Goal: Find contact information: Obtain details needed to contact an individual or organization

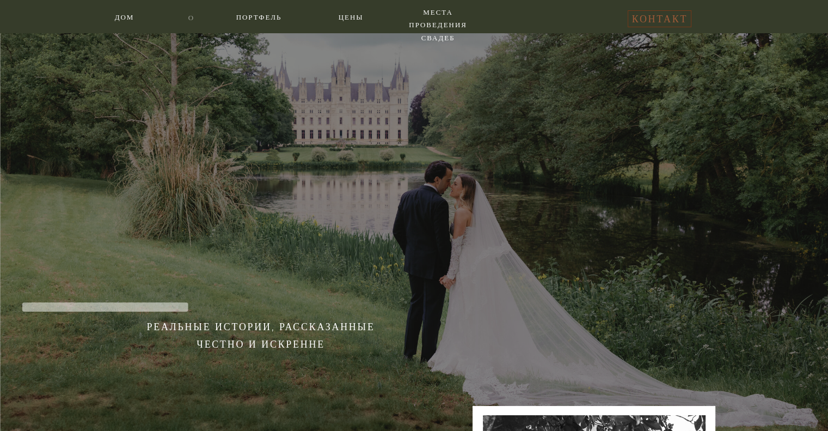
click at [192, 17] on font "о" at bounding box center [191, 17] width 6 height 9
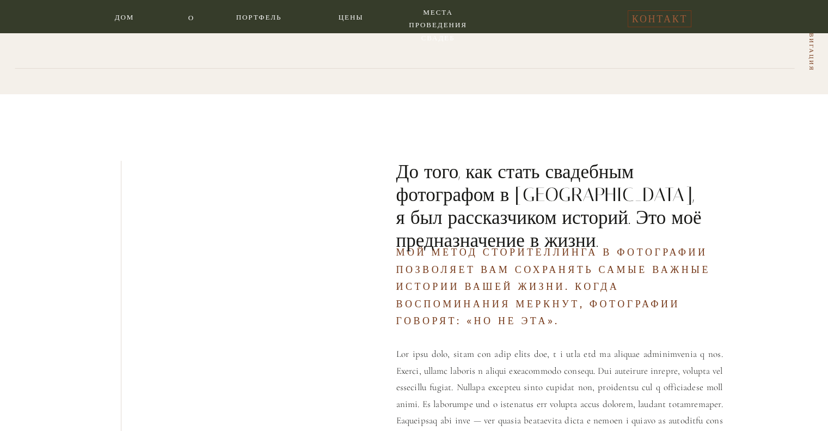
scroll to position [251, 0]
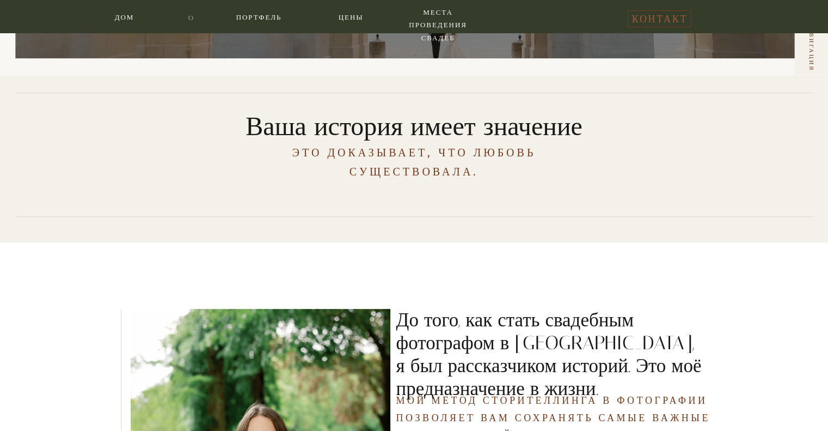
click at [189, 19] on font "о" at bounding box center [191, 17] width 6 height 9
click at [665, 22] on font "контакт" at bounding box center [660, 19] width 56 height 12
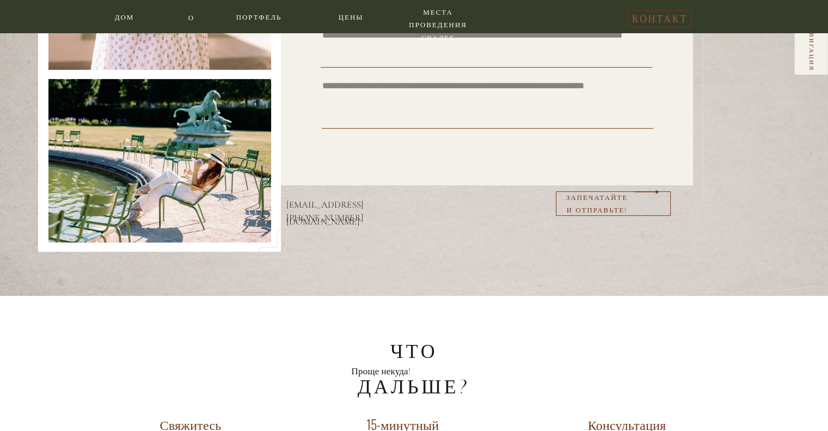
scroll to position [490, 0]
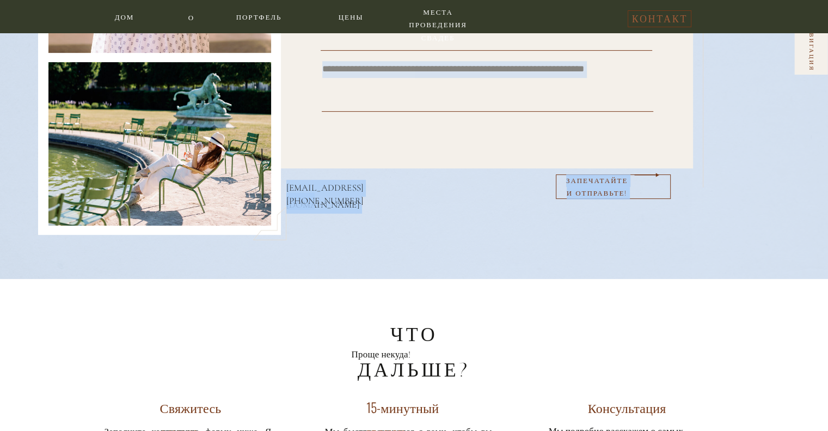
drag, startPoint x: 337, startPoint y: 201, endPoint x: 345, endPoint y: 222, distance: 22.4
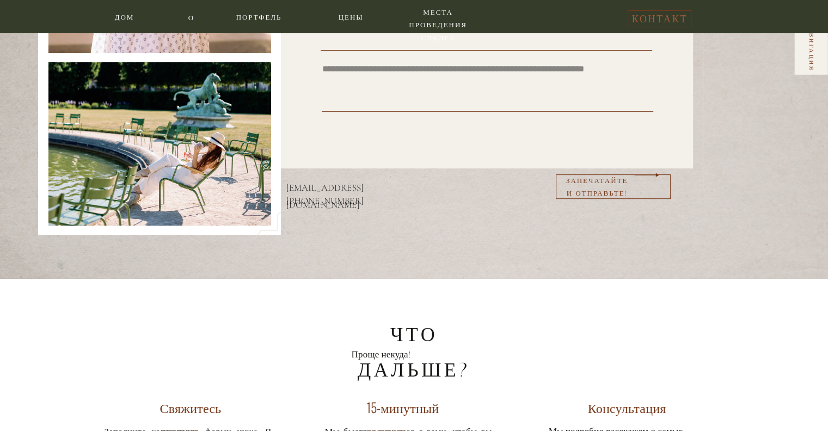
drag, startPoint x: 341, startPoint y: 200, endPoint x: 335, endPoint y: 213, distance: 14.4
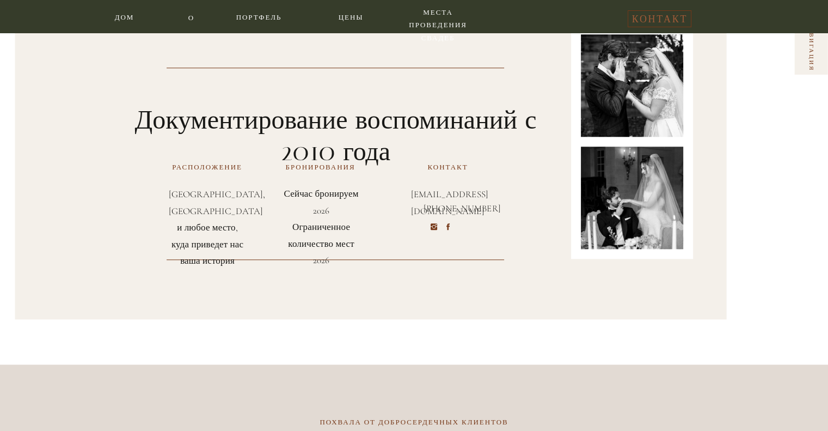
scroll to position [1143, 0]
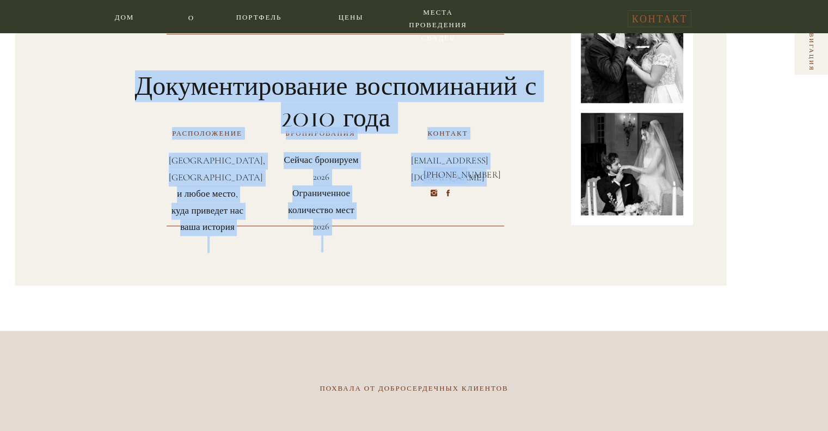
drag, startPoint x: 473, startPoint y: 177, endPoint x: 452, endPoint y: 179, distance: 20.7
click at [452, 179] on div "[EMAIL_ADDRESS][DOMAIN_NAME] контакт Сейчас бронируем 2026 Ограниченное количес…" at bounding box center [414, 128] width 653 height 403
click at [481, 219] on div at bounding box center [371, 129] width 712 height 312
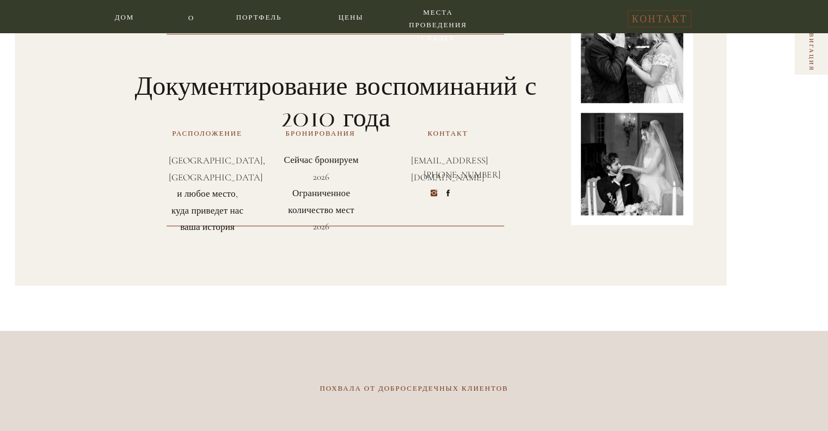
click at [447, 193] on icon at bounding box center [447, 192] width 3 height 7
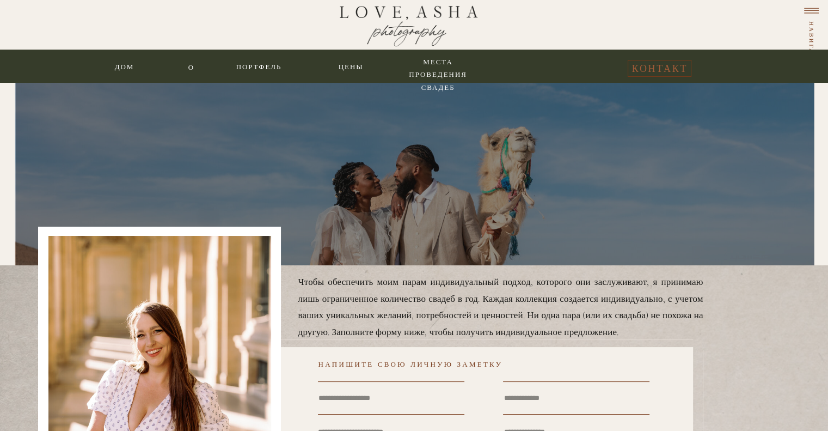
scroll to position [0, 0]
click at [192, 67] on font "о" at bounding box center [191, 67] width 6 height 9
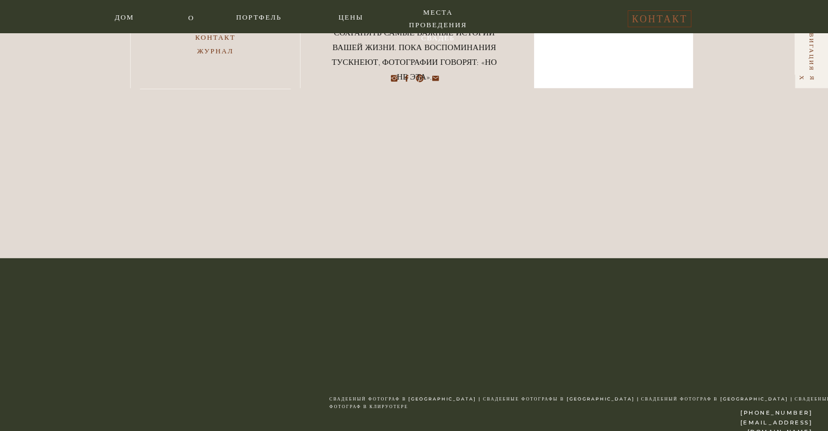
scroll to position [3190, 0]
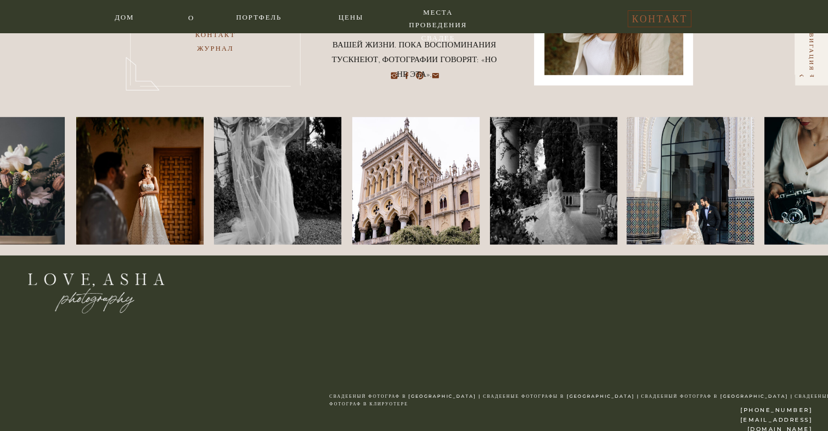
drag, startPoint x: 101, startPoint y: 276, endPoint x: 136, endPoint y: 281, distance: 35.2
click at [131, 279] on div at bounding box center [103, 294] width 310 height 210
drag, startPoint x: 169, startPoint y: 282, endPoint x: 159, endPoint y: 277, distance: 10.7
click at [159, 277] on div at bounding box center [103, 294] width 310 height 210
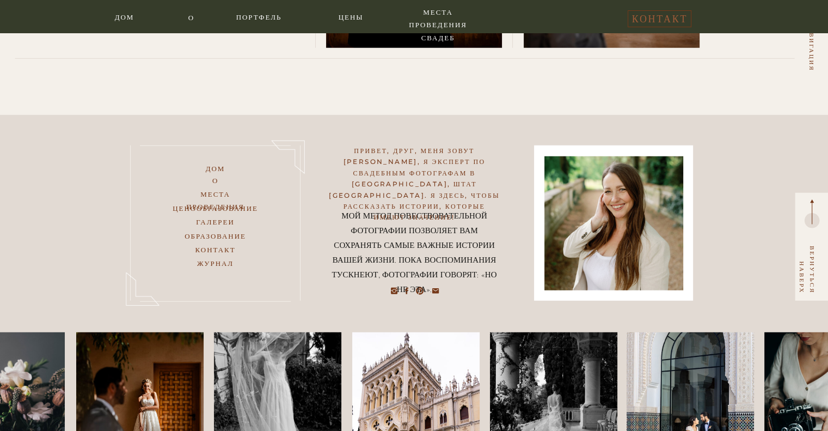
scroll to position [2972, 0]
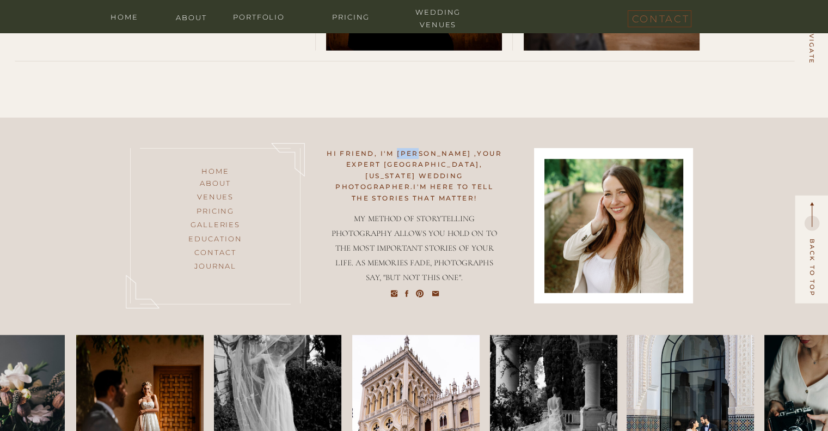
drag, startPoint x: 403, startPoint y: 152, endPoint x: 425, endPoint y: 156, distance: 22.0
click at [425, 156] on h2 "Hi friend, I'm [PERSON_NAME] ,your expert [GEOGRAPHIC_DATA], [US_STATE] Wedding…" at bounding box center [415, 163] width 176 height 31
copy h2 "Asha"
